Goal: Find contact information: Find contact information

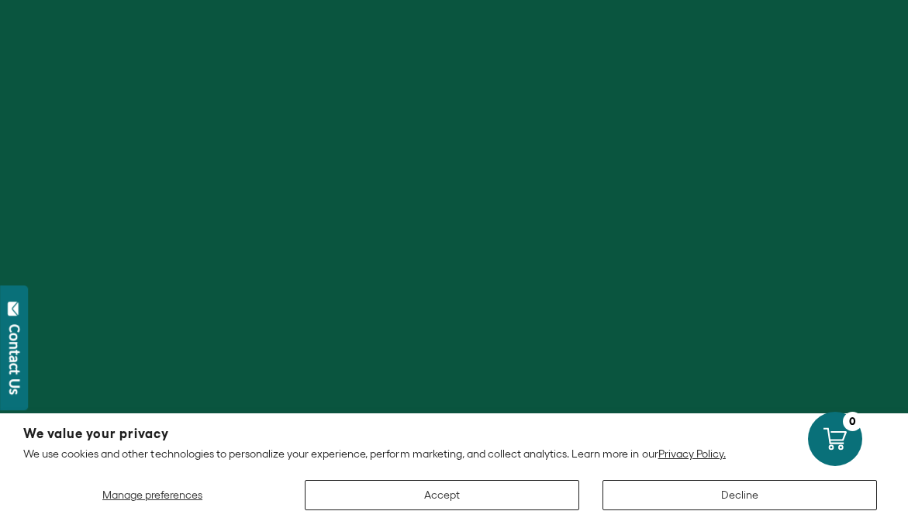
click at [501, 493] on button "Accept" at bounding box center [442, 495] width 275 height 30
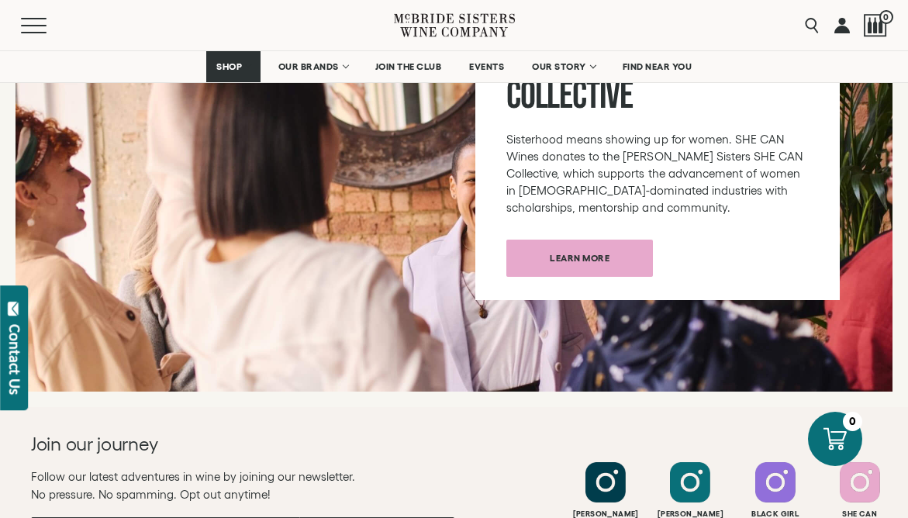
scroll to position [6431, 0]
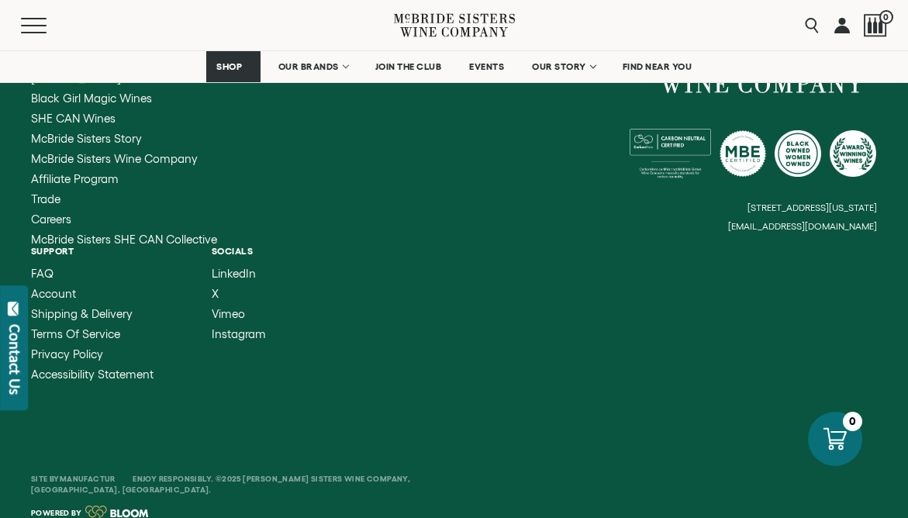
drag, startPoint x: 876, startPoint y: 207, endPoint x: 745, endPoint y: 206, distance: 131.1
click at [745, 221] on small "[EMAIL_ADDRESS][DOMAIN_NAME]" at bounding box center [802, 226] width 149 height 11
drag, startPoint x: 740, startPoint y: 206, endPoint x: 854, endPoint y: 208, distance: 114.0
click at [856, 210] on div "[STREET_ADDRESS][US_STATE] [EMAIL_ADDRESS][DOMAIN_NAME]" at bounding box center [665, 140] width 423 height 181
drag, startPoint x: 880, startPoint y: 206, endPoint x: 772, endPoint y: 235, distance: 111.5
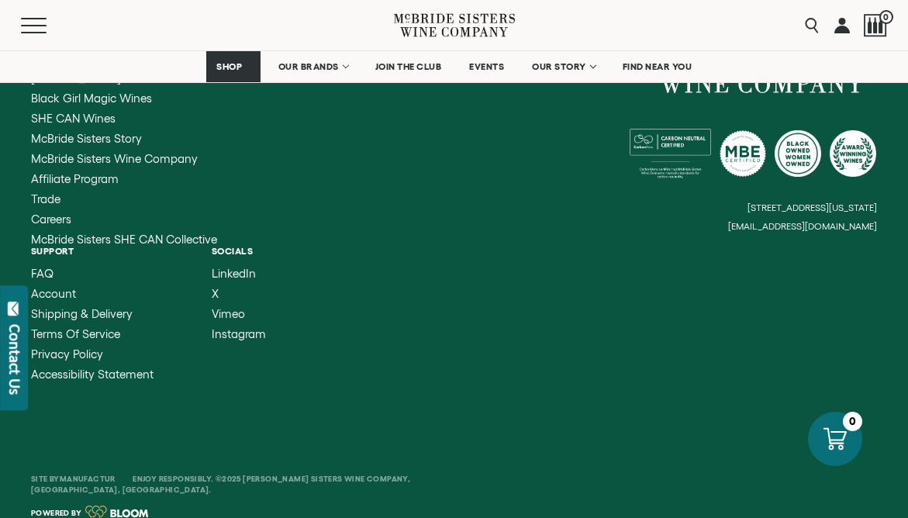
click at [786, 212] on div "Company [PERSON_NAME] Sisters Collection Black Girl Magic Wines SHE CAN Wines […" at bounding box center [454, 216] width 908 height 402
click at [225, 327] on span "Instagram" at bounding box center [239, 333] width 54 height 13
